Goal: Task Accomplishment & Management: Manage account settings

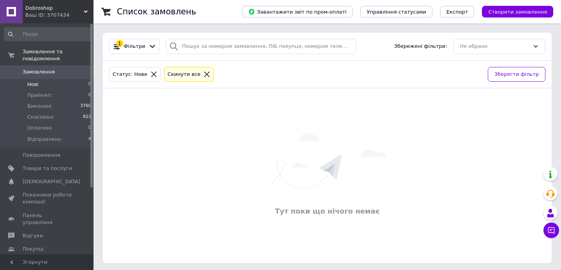
click at [65, 98] on li "Прийняті 0" at bounding box center [48, 95] width 96 height 11
click at [73, 130] on li "Оплачені 0" at bounding box center [48, 128] width 96 height 11
click at [78, 139] on li "Відправлено 4" at bounding box center [48, 141] width 96 height 15
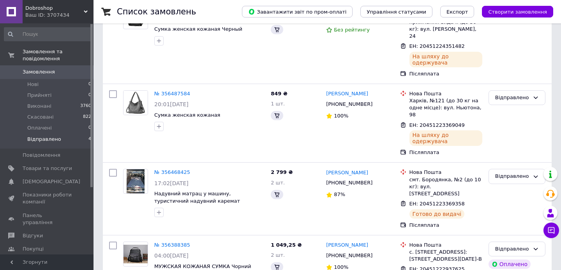
scroll to position [134, 0]
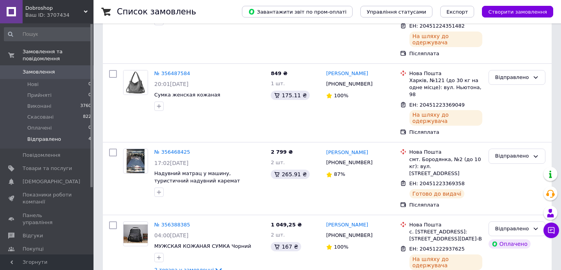
click at [63, 71] on span "Замовлення" at bounding box center [47, 72] width 49 height 7
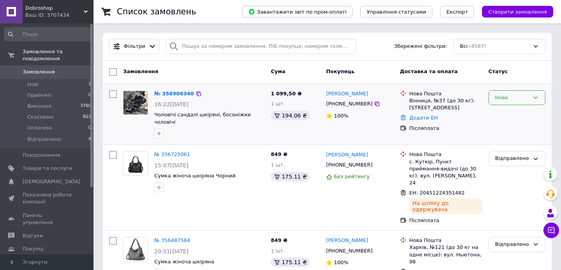
click at [503, 96] on div "Нове" at bounding box center [512, 98] width 34 height 8
click at [505, 112] on li "Прийнято" at bounding box center [517, 114] width 56 height 14
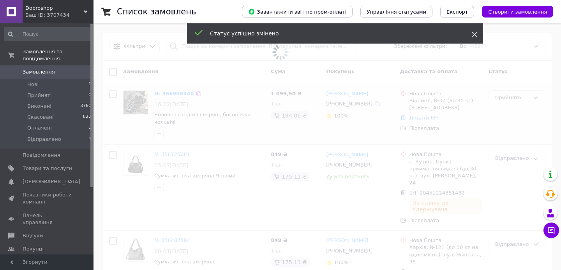
click at [476, 35] on icon at bounding box center [474, 34] width 5 height 5
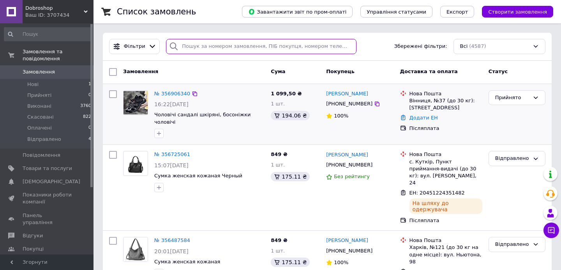
click at [199, 46] on input "search" at bounding box center [261, 46] width 191 height 15
paste input "355949909"
type input "355949909"
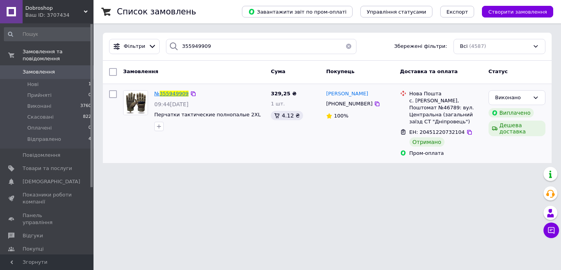
click at [160, 94] on span "№" at bounding box center [156, 94] width 5 height 6
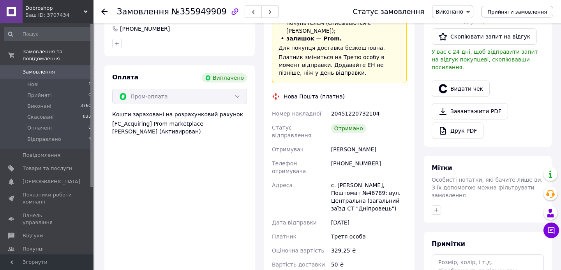
scroll to position [195, 0]
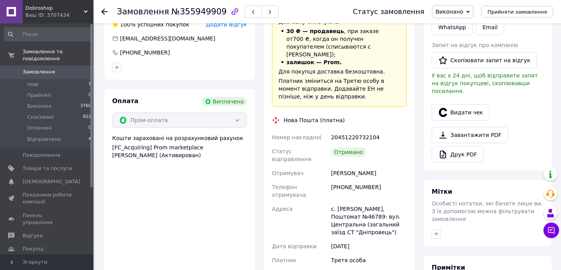
click at [458, 100] on div at bounding box center [487, 101] width 115 height 3
click at [459, 104] on button "Видати чек" at bounding box center [461, 112] width 58 height 16
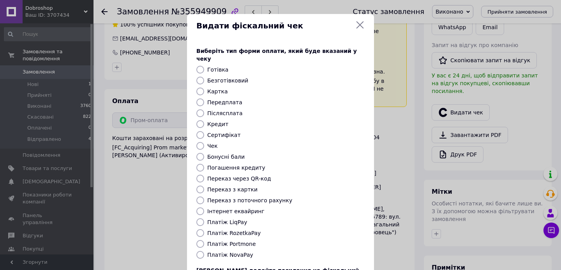
click at [247, 230] on label "Платіж RozetkaPay" at bounding box center [233, 233] width 53 height 6
click at [204, 229] on input "Платіж RozetkaPay" at bounding box center [200, 233] width 8 height 8
radio input "true"
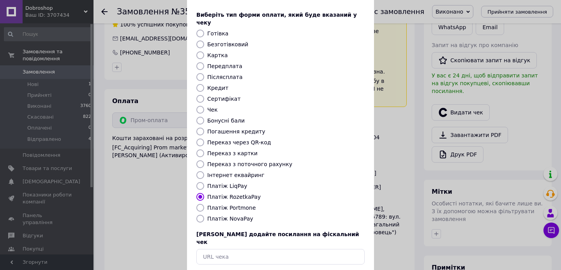
scroll to position [64, 0]
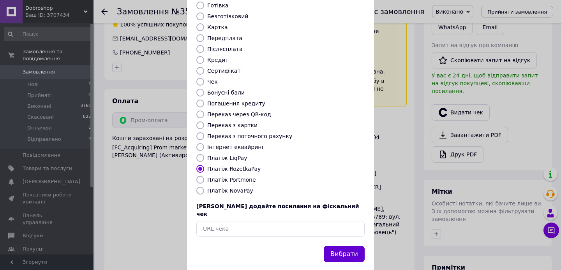
click at [335, 246] on button "Вибрати" at bounding box center [344, 254] width 41 height 17
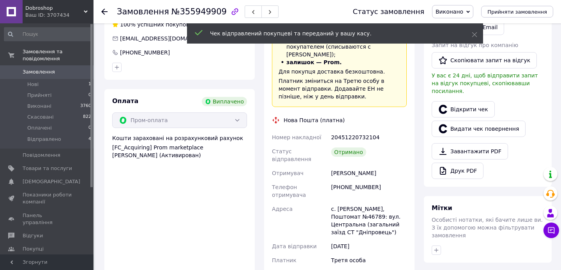
click at [43, 71] on span "Замовлення" at bounding box center [39, 72] width 32 height 7
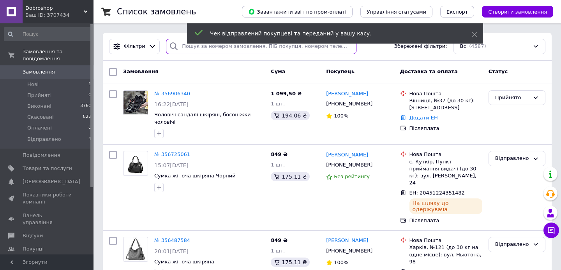
click at [184, 52] on input "search" at bounding box center [261, 46] width 191 height 15
paste input "356128683,00"
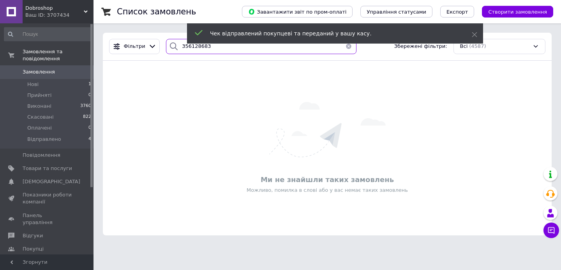
type input "356128683"
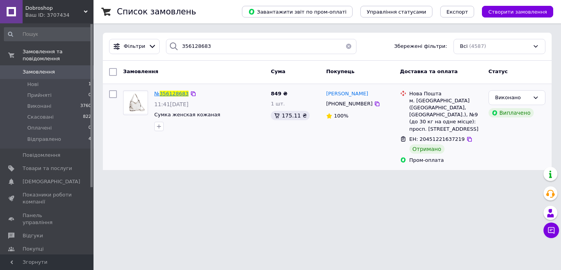
click at [166, 93] on span "356128683" at bounding box center [174, 94] width 29 height 6
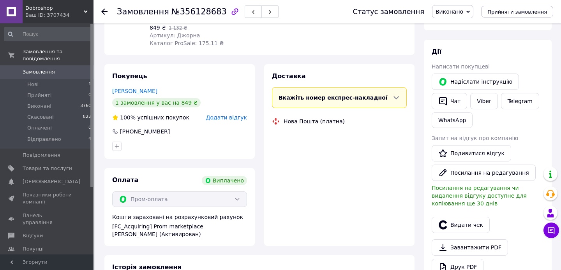
scroll to position [102, 0]
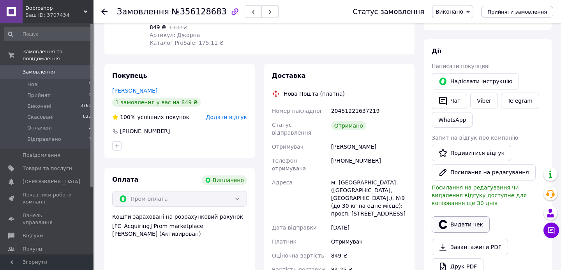
click at [471, 219] on button "Видати чек" at bounding box center [461, 225] width 58 height 16
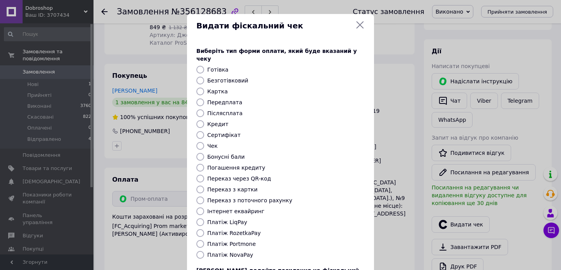
click at [240, 230] on label "Платіж RozetkaPay" at bounding box center [233, 233] width 53 height 6
click at [204, 229] on input "Платіж RozetkaPay" at bounding box center [200, 233] width 8 height 8
radio input "true"
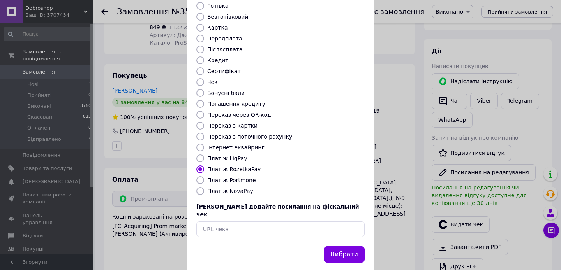
scroll to position [64, 0]
click at [347, 246] on button "Вибрати" at bounding box center [344, 254] width 41 height 17
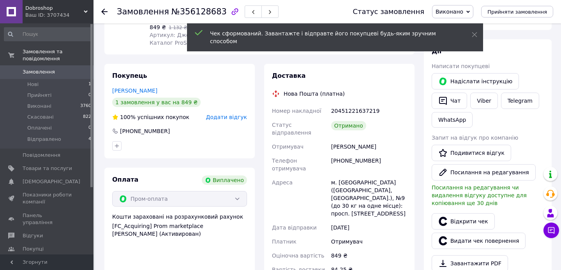
click at [46, 72] on span "Замовлення" at bounding box center [39, 72] width 32 height 7
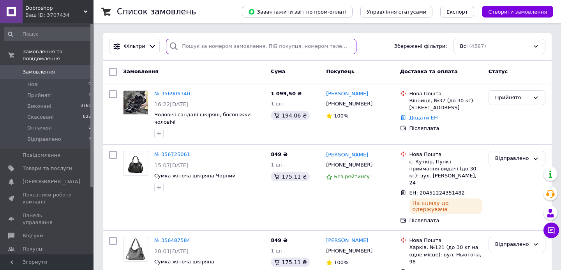
click at [230, 46] on input "search" at bounding box center [261, 46] width 191 height 15
paste input "355848036"
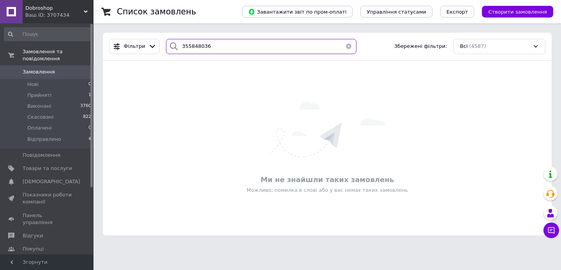
type input "355848036"
